Goal: Information Seeking & Learning: Learn about a topic

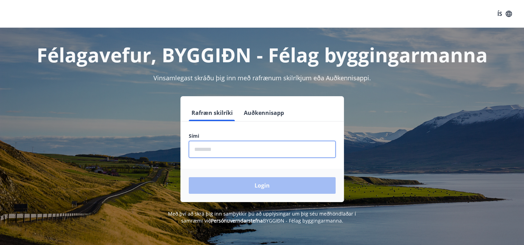
click at [222, 147] on input "phone" at bounding box center [262, 149] width 147 height 17
type input "********"
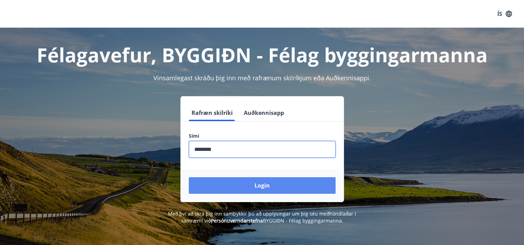
click at [262, 186] on button "Login" at bounding box center [262, 185] width 147 height 17
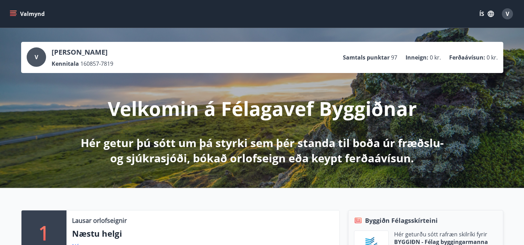
click at [12, 15] on icon "menu" at bounding box center [13, 13] width 7 height 7
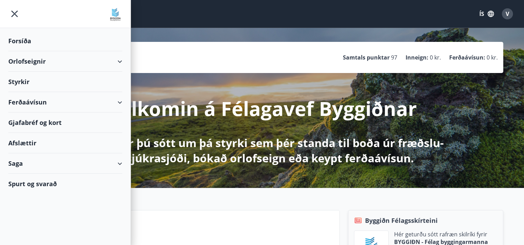
click at [19, 80] on div "Styrkir" at bounding box center [65, 82] width 114 height 20
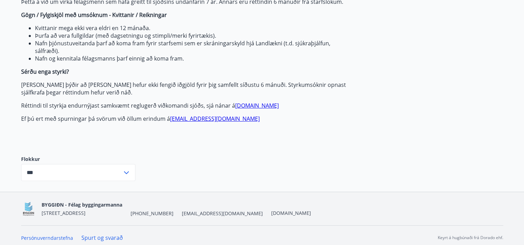
scroll to position [160, 0]
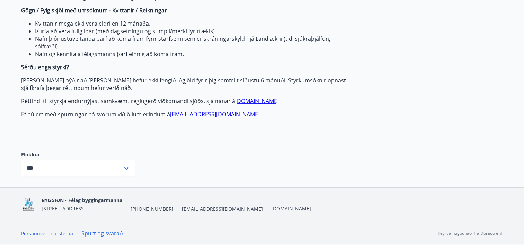
click at [128, 166] on icon at bounding box center [126, 168] width 8 height 8
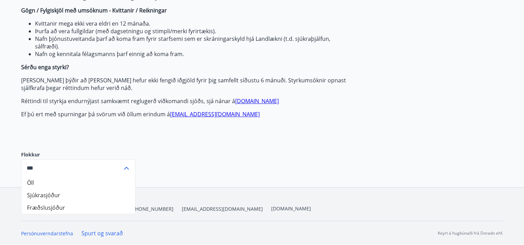
click at [43, 194] on li "Sjúkrasjóður" at bounding box center [78, 195] width 114 height 12
type input "**********"
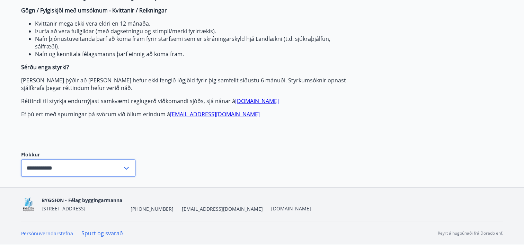
click at [53, 168] on input "**********" at bounding box center [71, 168] width 101 height 17
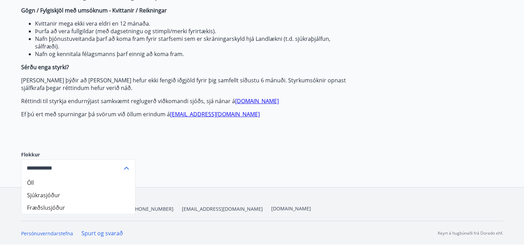
click at [51, 194] on li "Sjúkrasjóður" at bounding box center [78, 195] width 114 height 12
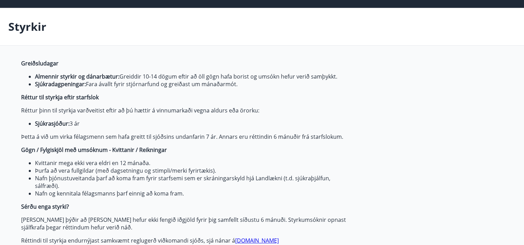
scroll to position [0, 0]
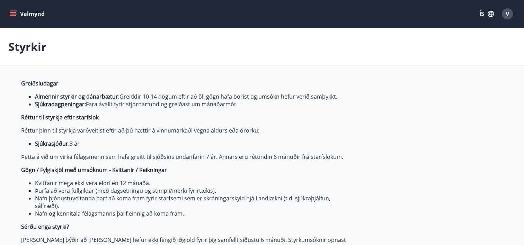
click at [14, 12] on icon "menu" at bounding box center [13, 12] width 6 height 1
click at [491, 13] on icon "button" at bounding box center [491, 14] width 6 height 6
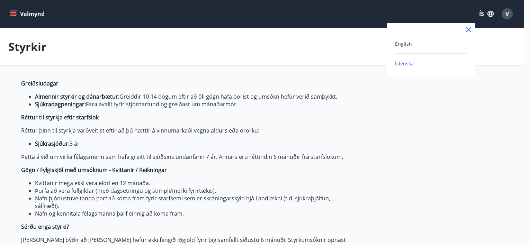
click at [506, 14] on div at bounding box center [264, 122] width 529 height 245
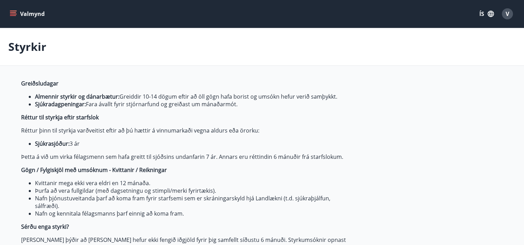
click at [14, 12] on icon "menu" at bounding box center [13, 13] width 7 height 7
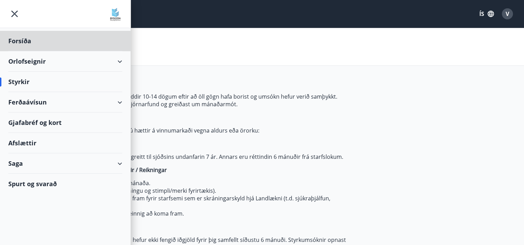
click at [24, 81] on div "Styrkir" at bounding box center [65, 82] width 114 height 20
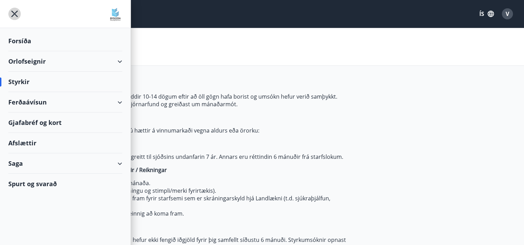
click at [15, 14] on icon "menu" at bounding box center [14, 13] width 1 height 1
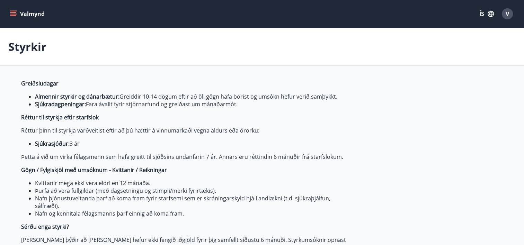
click at [14, 12] on icon "menu" at bounding box center [13, 13] width 7 height 7
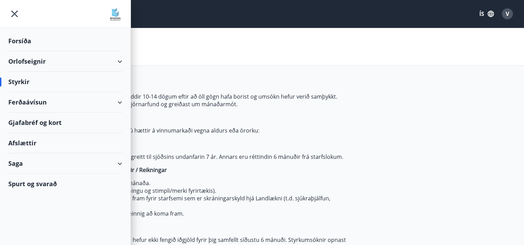
click at [22, 41] on div "Forsíða" at bounding box center [65, 41] width 114 height 20
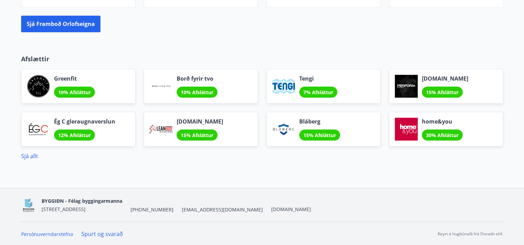
scroll to position [592, 0]
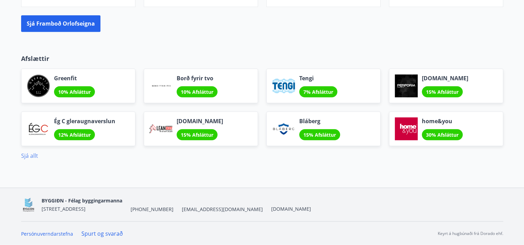
click at [24, 155] on link "Sjá allt" at bounding box center [29, 156] width 17 height 8
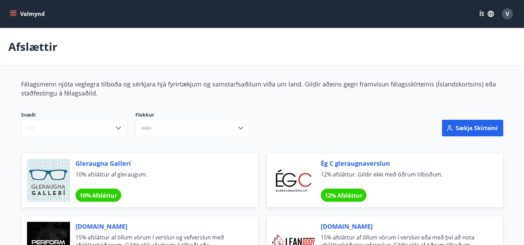
click at [14, 13] on icon "menu" at bounding box center [13, 13] width 7 height 7
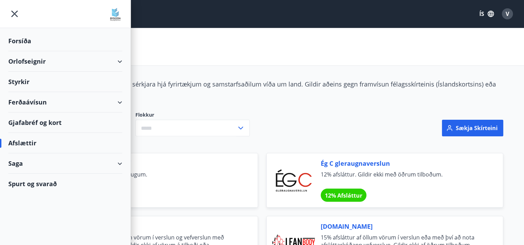
click at [30, 80] on div "Styrkir" at bounding box center [65, 82] width 114 height 20
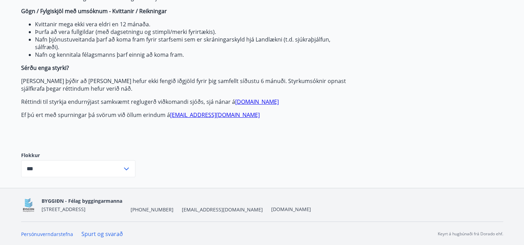
scroll to position [160, 0]
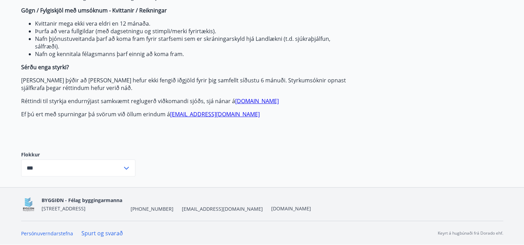
click at [126, 168] on icon at bounding box center [126, 168] width 5 height 3
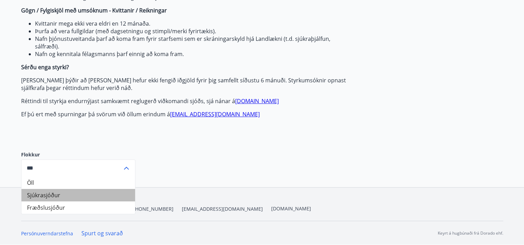
click at [53, 193] on li "Sjúkrasjóður" at bounding box center [78, 195] width 114 height 12
type input "**********"
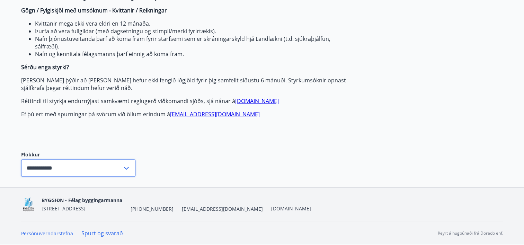
click at [50, 166] on input "**********" at bounding box center [71, 168] width 101 height 17
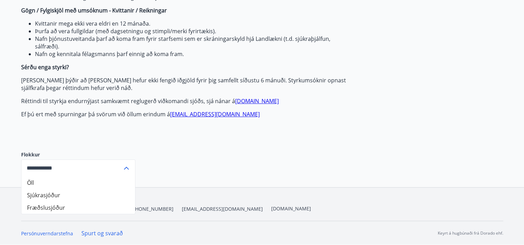
click at [33, 194] on li "Sjúkrasjóður" at bounding box center [78, 195] width 114 height 12
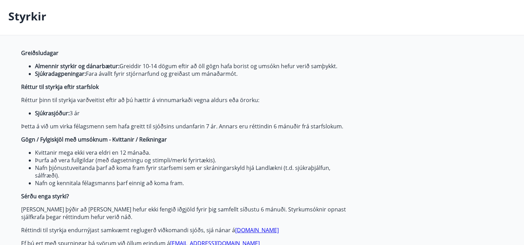
scroll to position [0, 0]
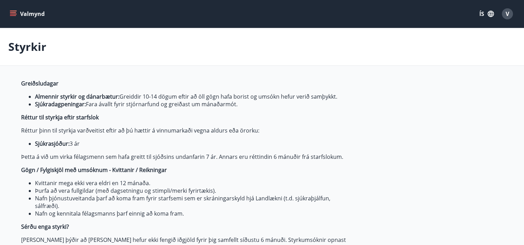
click at [14, 14] on icon "menu" at bounding box center [14, 14] width 8 height 1
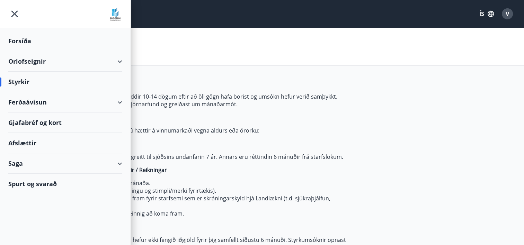
click at [19, 40] on div "Forsíða" at bounding box center [65, 41] width 114 height 20
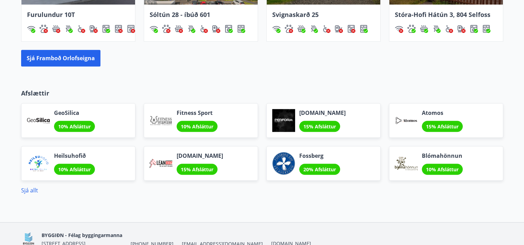
scroll to position [592, 0]
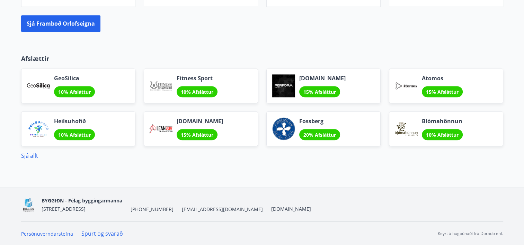
click at [106, 233] on link "Spurt og svarað" at bounding box center [102, 234] width 42 height 8
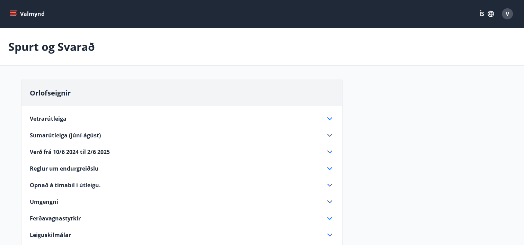
click at [15, 15] on icon "menu" at bounding box center [13, 13] width 7 height 7
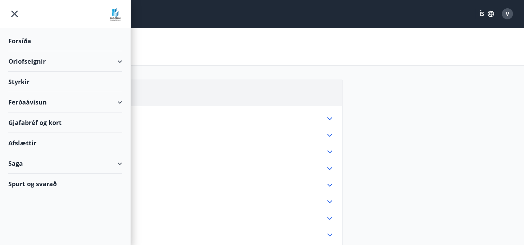
click at [26, 81] on div "Styrkir" at bounding box center [65, 82] width 114 height 20
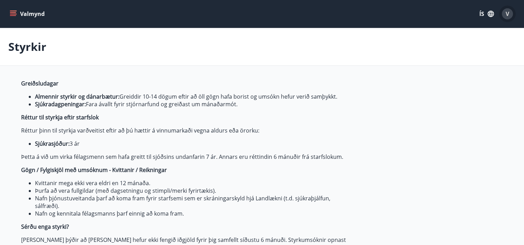
click at [508, 14] on span "V" at bounding box center [507, 14] width 3 height 8
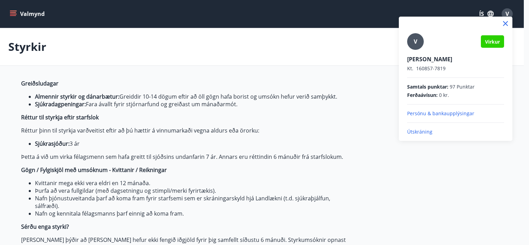
click at [461, 113] on p "Persónu & bankaupplýsingar" at bounding box center [456, 113] width 97 height 7
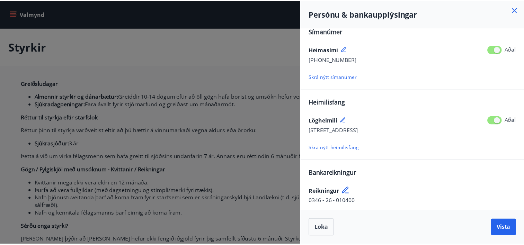
scroll to position [110, 0]
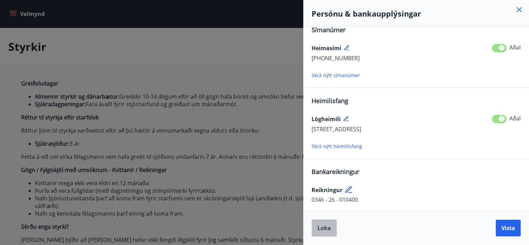
click at [328, 228] on span "Loka" at bounding box center [325, 229] width 14 height 8
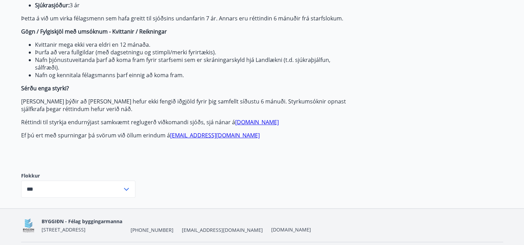
scroll to position [160, 0]
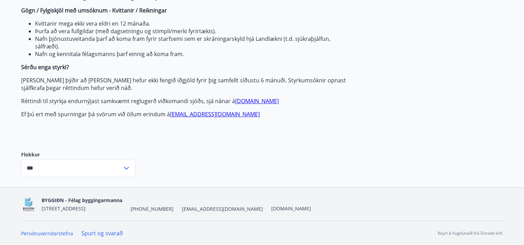
click at [126, 167] on icon at bounding box center [126, 168] width 8 height 8
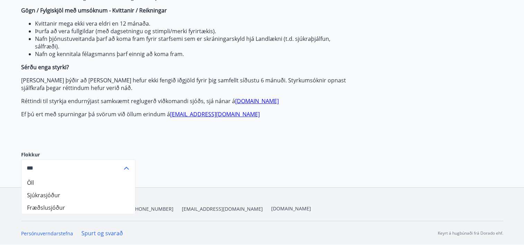
click at [45, 195] on li "Sjúkrasjóður" at bounding box center [78, 195] width 114 height 12
type input "**********"
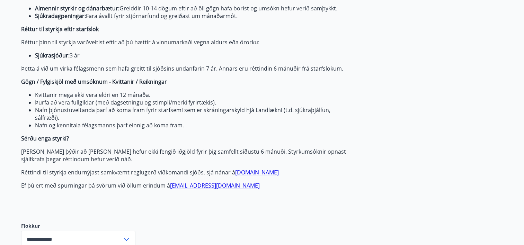
scroll to position [104, 0]
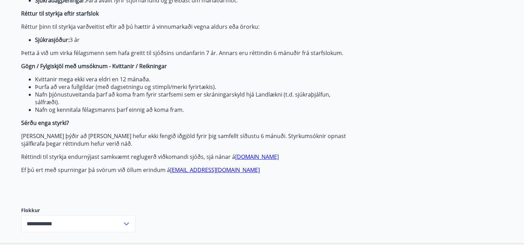
click at [180, 171] on link "[EMAIL_ADDRESS][DOMAIN_NAME]" at bounding box center [215, 170] width 90 height 8
drag, startPoint x: 168, startPoint y: 169, endPoint x: 223, endPoint y: 173, distance: 54.8
click at [223, 173] on p "Ef þú ert með spurningar þá svörum við öllum erindum á byggidn@byggidn.is" at bounding box center [184, 170] width 327 height 8
drag, startPoint x: 223, startPoint y: 173, endPoint x: 214, endPoint y: 172, distance: 9.0
copy link "[EMAIL_ADDRESS][DOMAIN_NAME]"
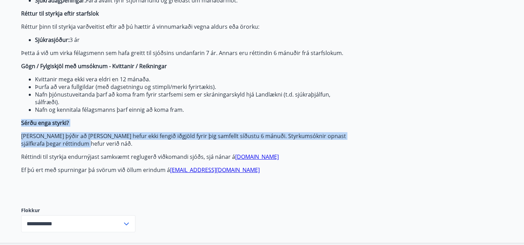
drag, startPoint x: 21, startPoint y: 122, endPoint x: 90, endPoint y: 145, distance: 72.7
click at [90, 145] on span "Greiðsludagar Almennir styrkir og dánarbætur: Greiddir 10-14 dögum eftir að öll…" at bounding box center [184, 75] width 327 height 198
drag, startPoint x: 90, startPoint y: 145, endPoint x: 70, endPoint y: 140, distance: 20.6
copy span "Sérðu enga styrki? Það þýðir að Byggiðn hefur ekki fengið iðgjöld fyrir þig sam…"
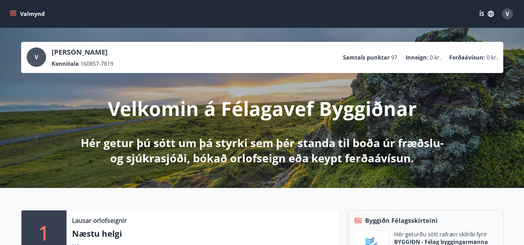
click at [505, 13] on div "V" at bounding box center [507, 13] width 11 height 11
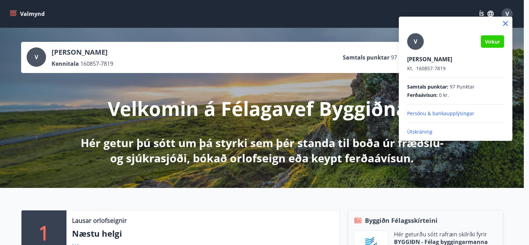
click at [424, 131] on p "Útskráning" at bounding box center [456, 132] width 97 height 7
